Goal: Task Accomplishment & Management: Manage account settings

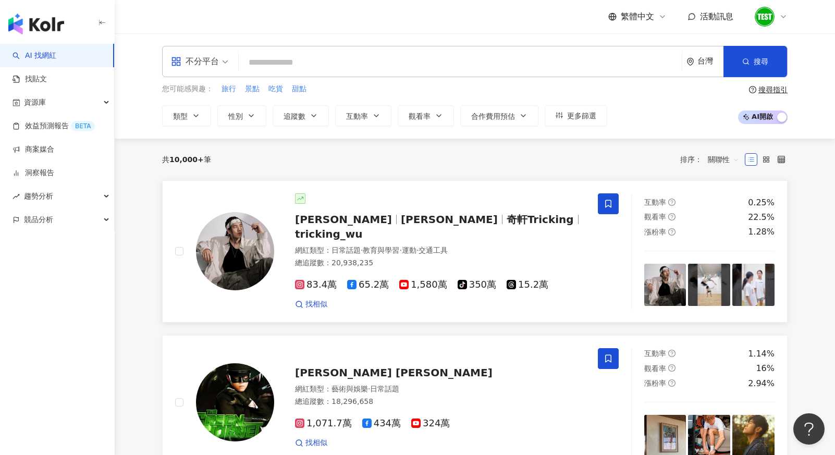
click at [401, 223] on span "[PERSON_NAME]" at bounding box center [449, 219] width 97 height 13
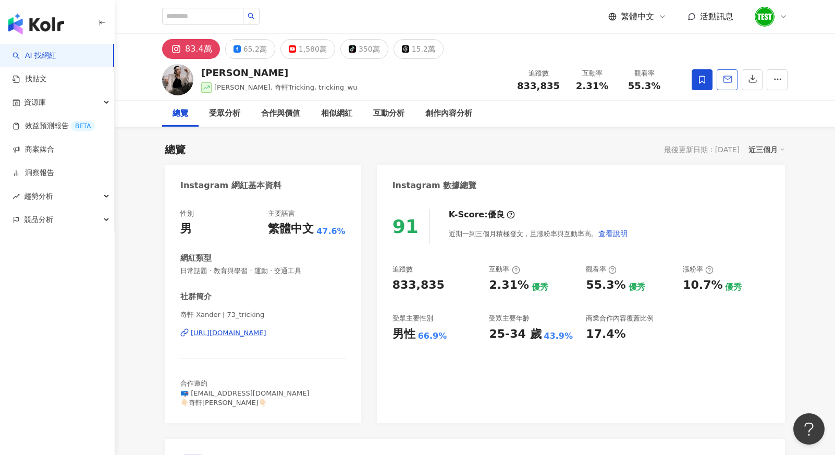
click at [728, 78] on icon "button" at bounding box center [727, 79] width 9 height 9
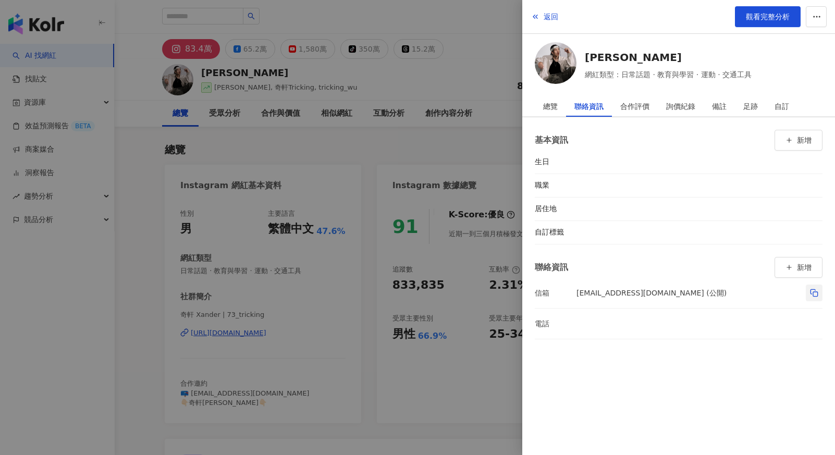
click at [814, 292] on icon "button" at bounding box center [814, 293] width 8 height 8
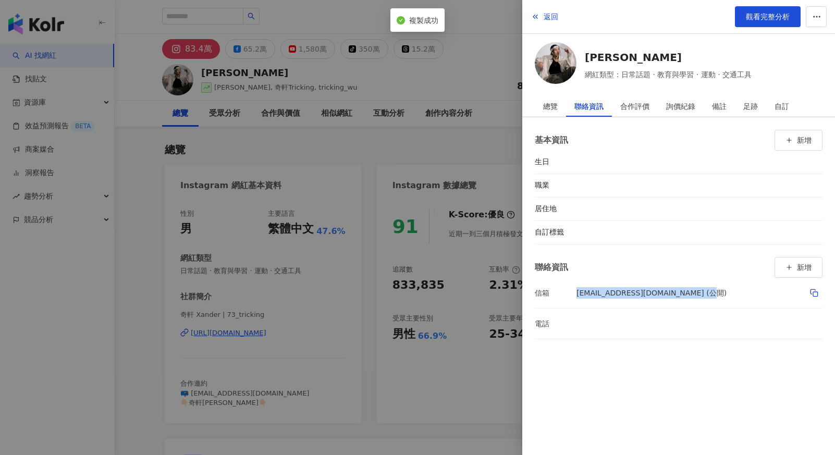
drag, startPoint x: 742, startPoint y: 296, endPoint x: 577, endPoint y: 297, distance: 164.7
click at [577, 297] on div "[EMAIL_ADDRESS][DOMAIN_NAME] (公開)" at bounding box center [699, 293] width 246 height 18
click at [574, 294] on div "信箱" at bounding box center [556, 292] width 42 height 11
click at [446, 143] on div at bounding box center [417, 227] width 835 height 455
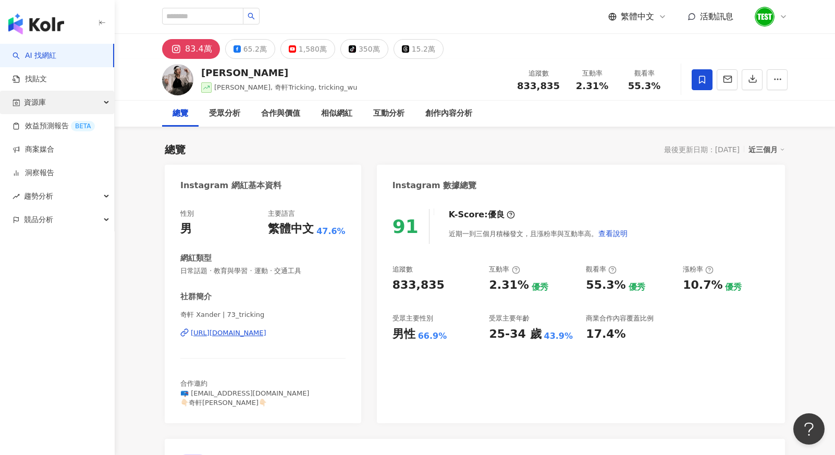
click at [76, 98] on div "資源庫" at bounding box center [57, 102] width 114 height 23
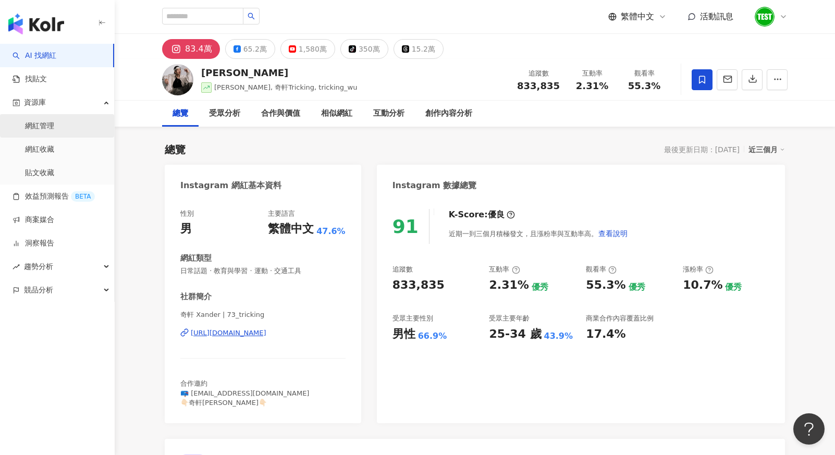
click at [43, 129] on link "網紅管理" at bounding box center [39, 126] width 29 height 10
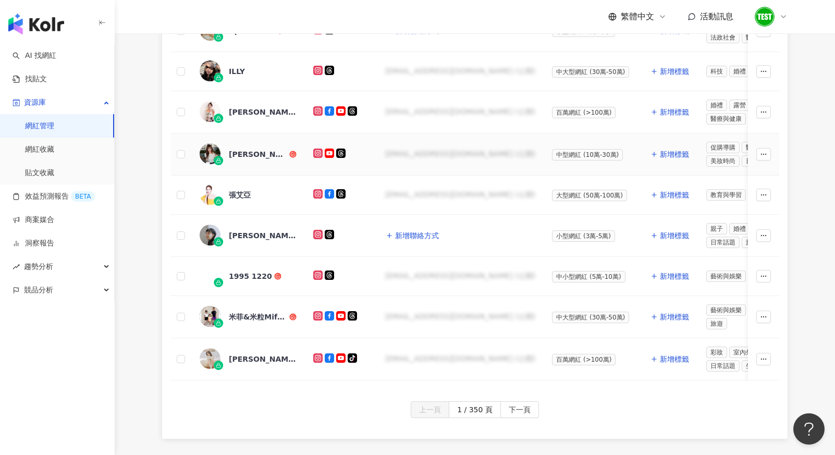
scroll to position [507, 0]
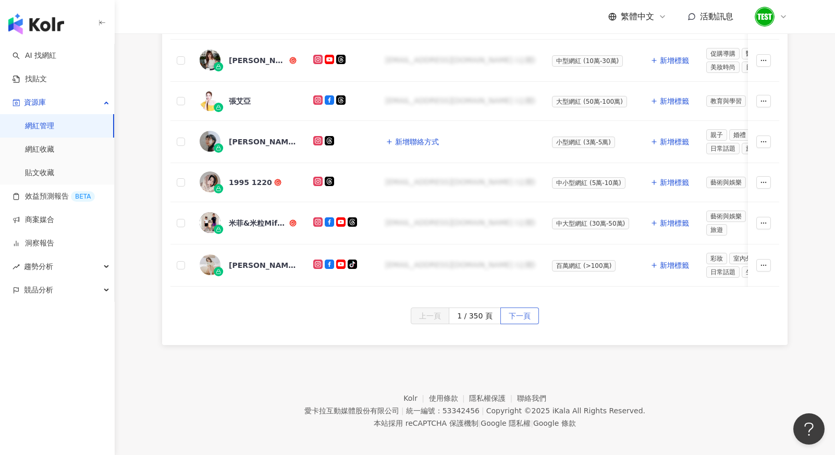
click at [527, 311] on span "下一頁" at bounding box center [520, 316] width 22 height 17
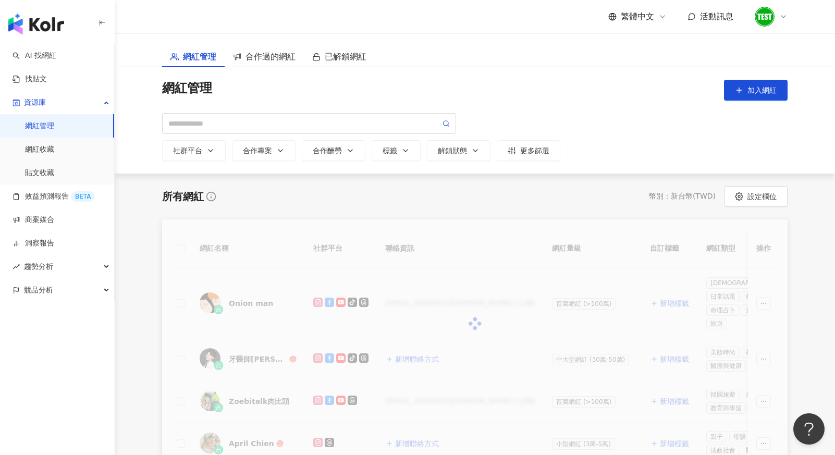
scroll to position [6, 0]
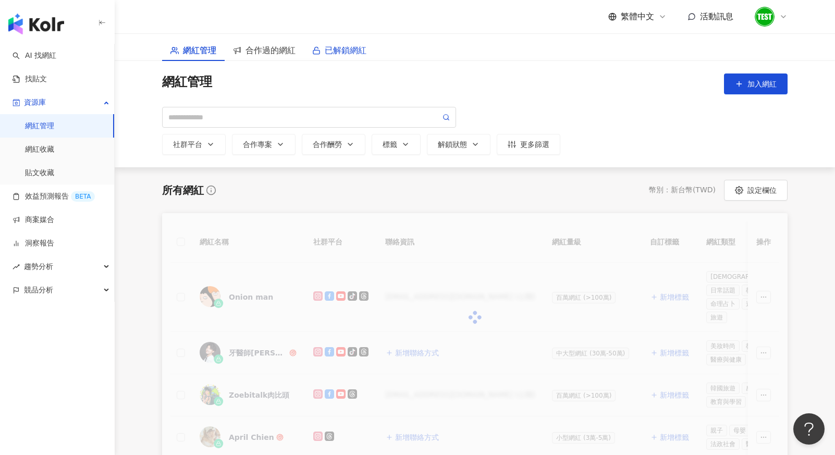
click at [354, 49] on span "已解鎖網紅" at bounding box center [346, 50] width 42 height 13
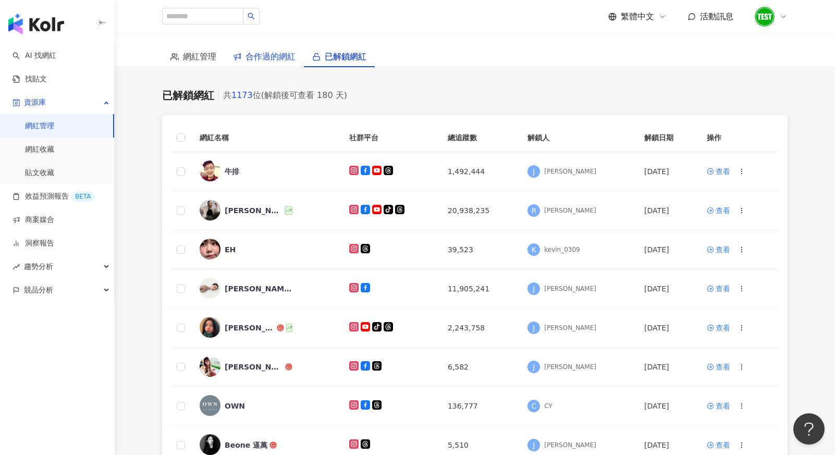
click at [281, 54] on span "合作過的網紅" at bounding box center [270, 56] width 50 height 13
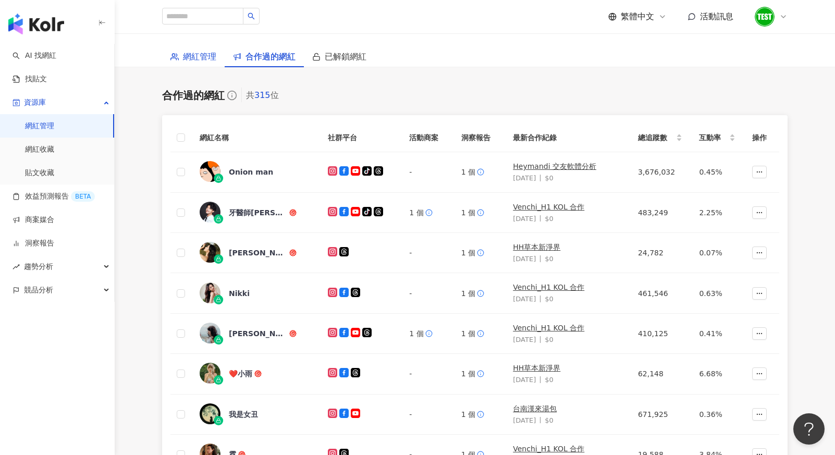
click at [207, 55] on span "網紅管理" at bounding box center [199, 56] width 33 height 13
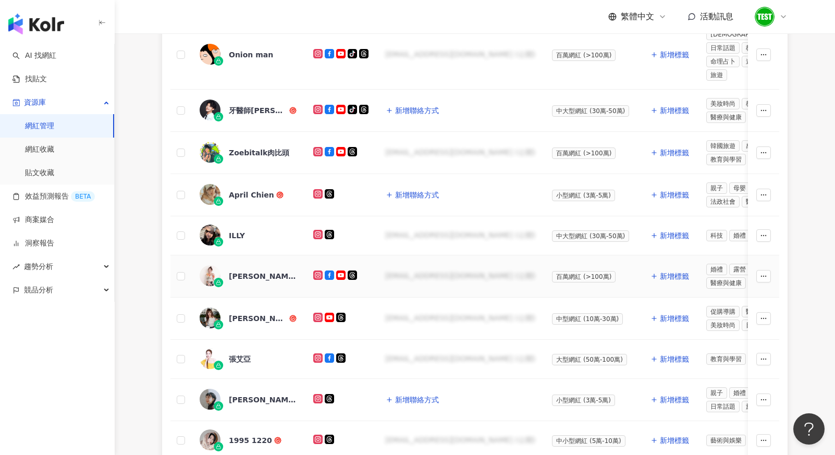
scroll to position [476, 0]
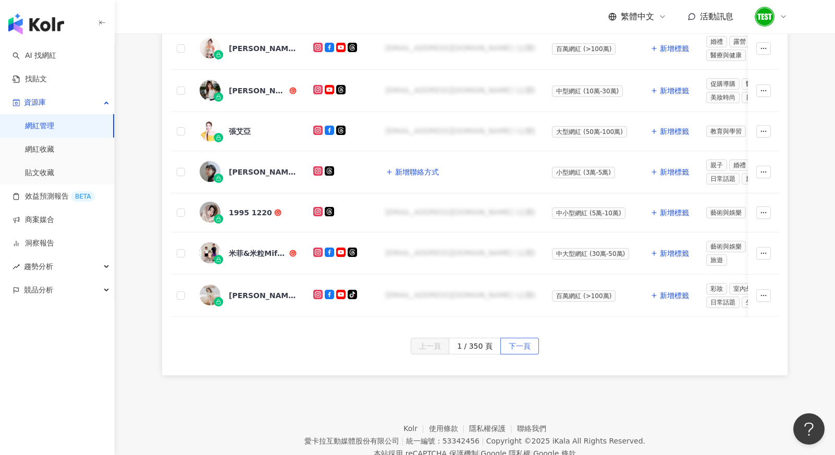
click at [522, 338] on span "下一頁" at bounding box center [520, 346] width 22 height 17
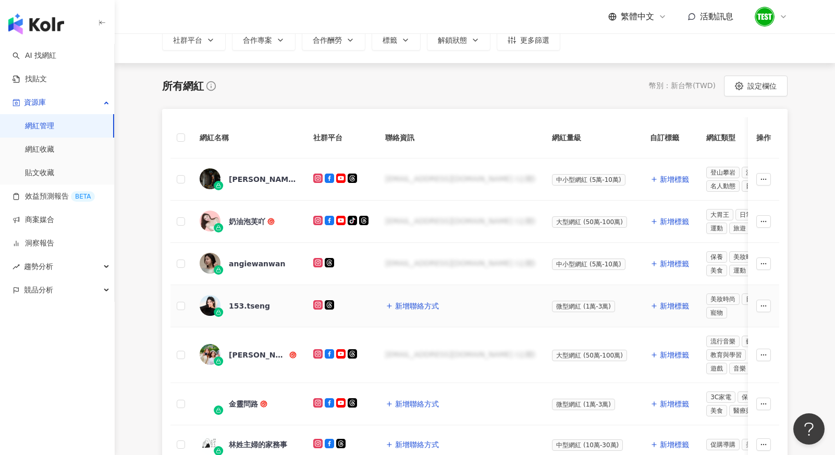
scroll to position [520, 0]
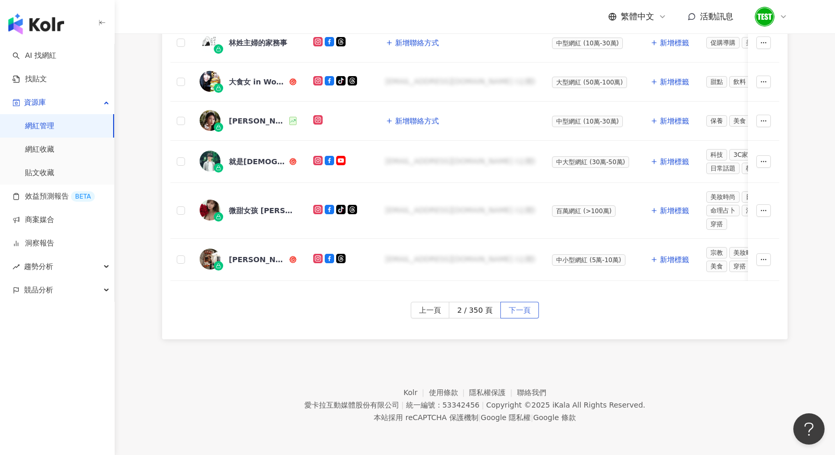
click at [517, 312] on span "下一頁" at bounding box center [520, 310] width 22 height 17
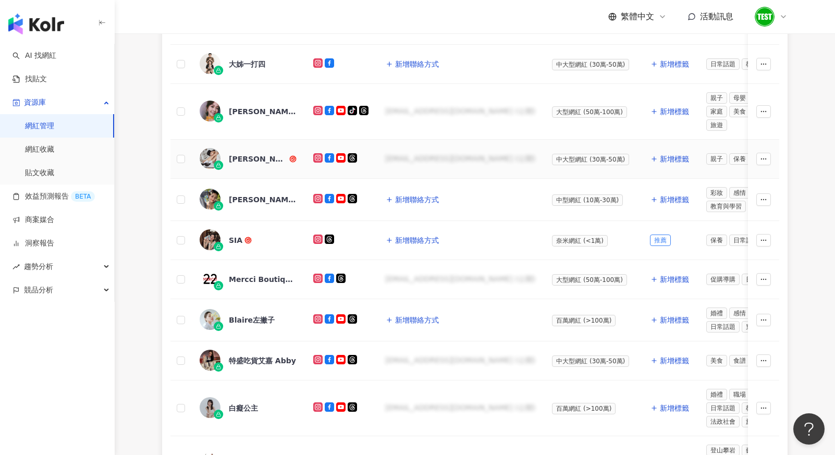
scroll to position [527, 0]
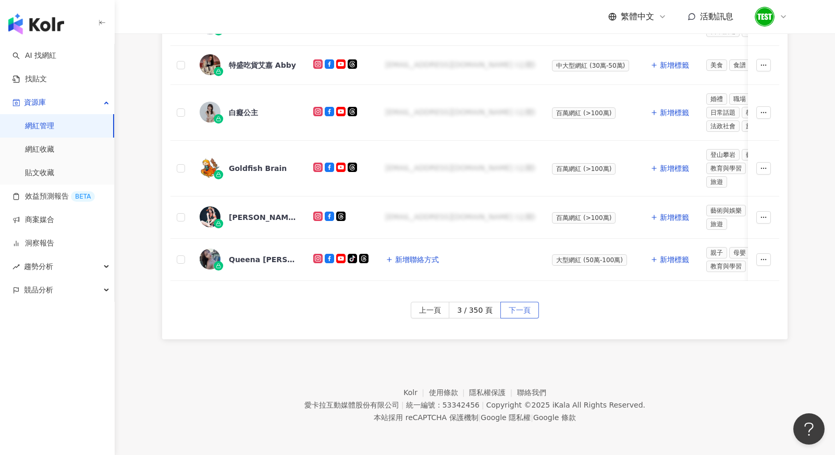
click at [522, 308] on span "下一頁" at bounding box center [520, 310] width 22 height 17
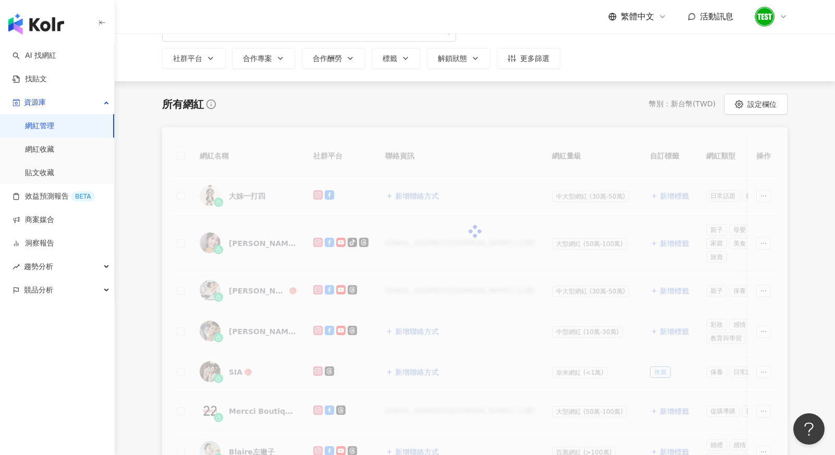
scroll to position [85, 0]
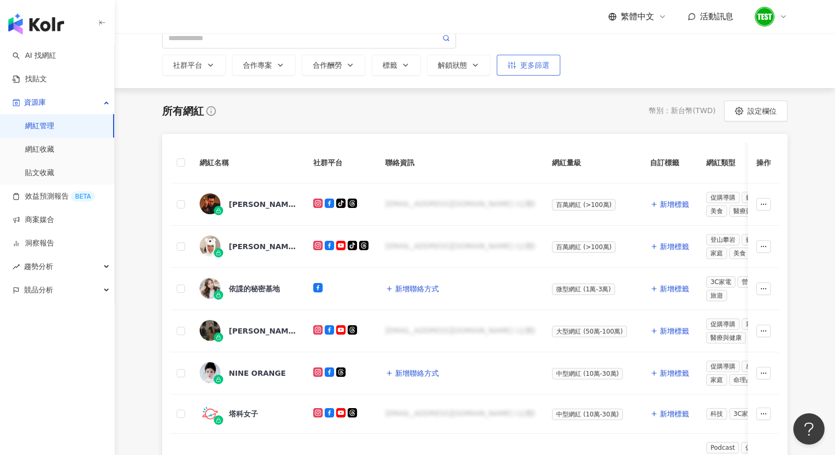
click at [513, 65] on icon "button" at bounding box center [512, 65] width 8 height 8
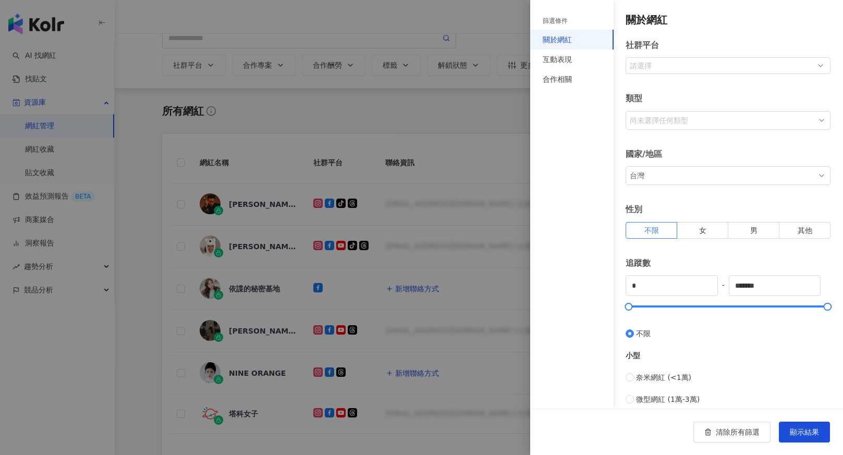
click at [456, 68] on div at bounding box center [421, 227] width 843 height 455
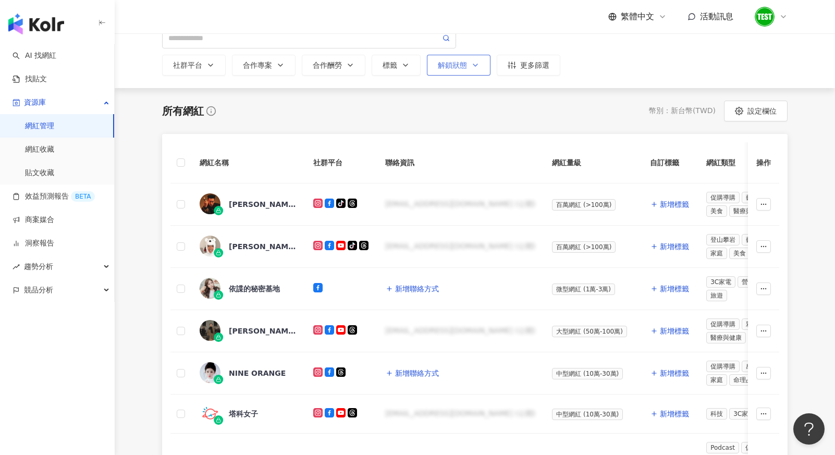
click at [454, 66] on div "解鎖狀態" at bounding box center [459, 65] width 42 height 8
click at [465, 141] on span "已解鎖" at bounding box center [463, 143] width 30 height 11
click at [566, 114] on div "所有網紅 幣別 ： 新台幣 ( TWD ) 設定欄位" at bounding box center [474, 111] width 625 height 21
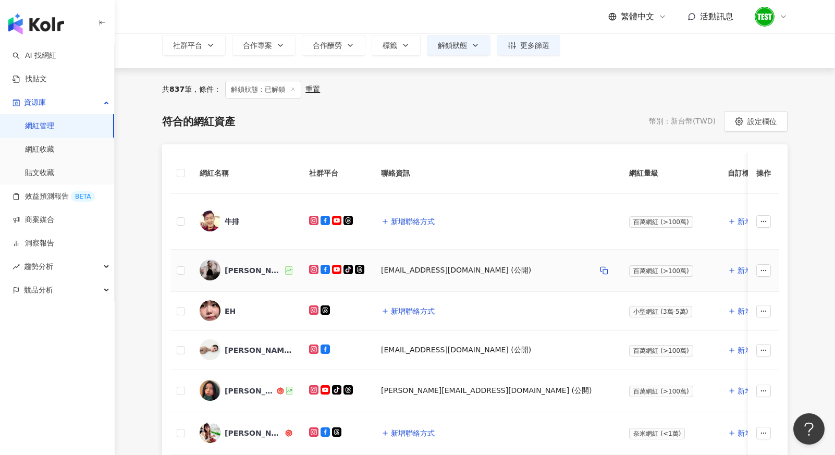
scroll to position [113, 0]
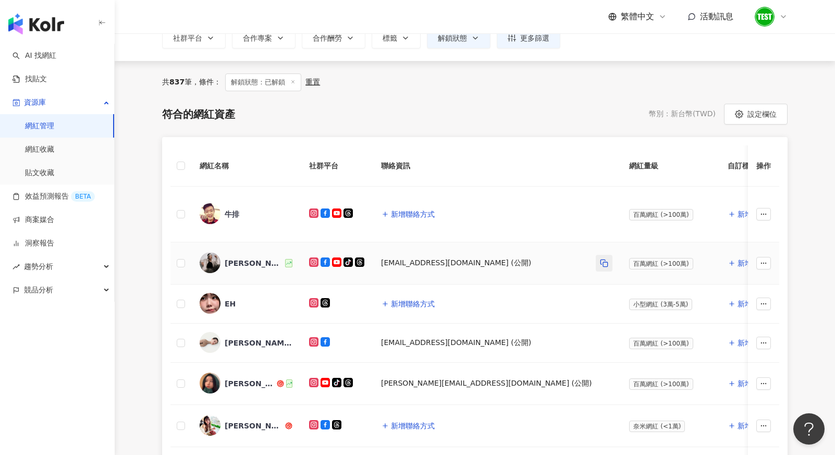
click at [600, 264] on icon "button" at bounding box center [604, 263] width 8 height 8
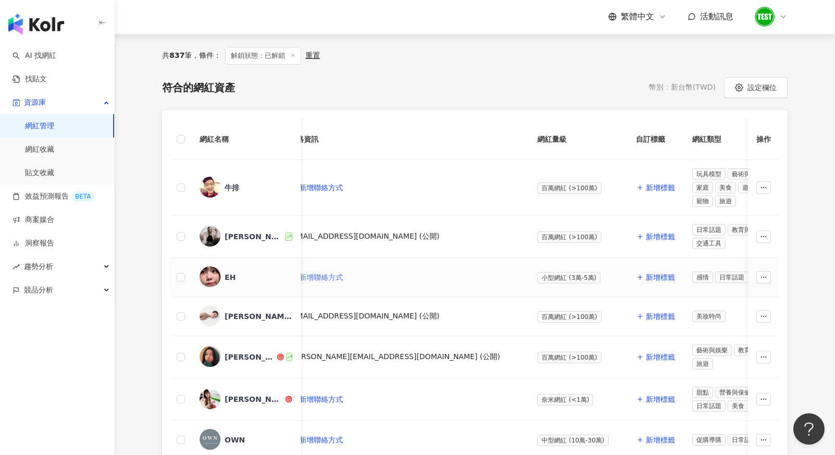
scroll to position [0, 0]
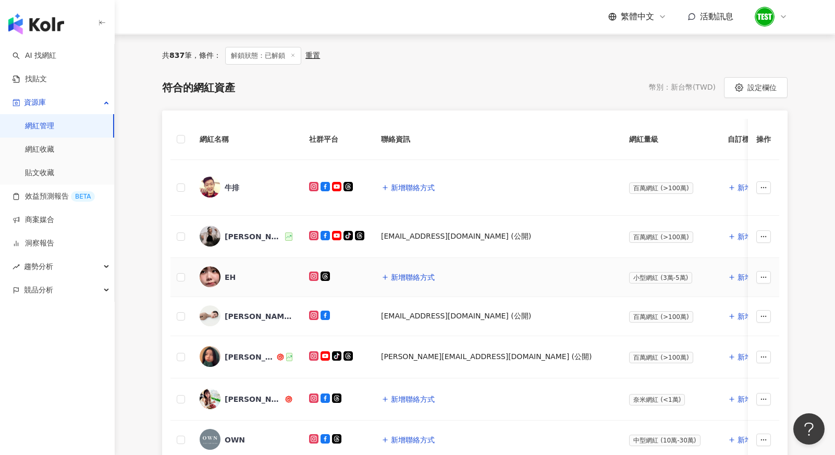
click at [175, 276] on td at bounding box center [180, 277] width 21 height 39
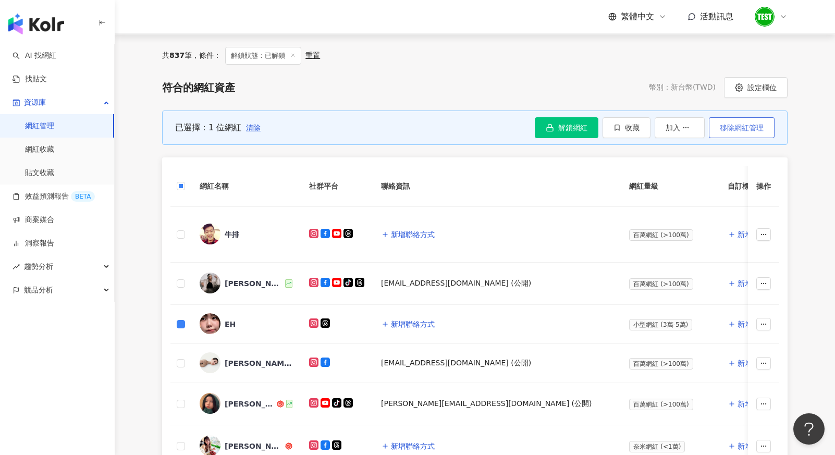
click at [735, 128] on span "移除網紅管理" at bounding box center [742, 128] width 44 height 8
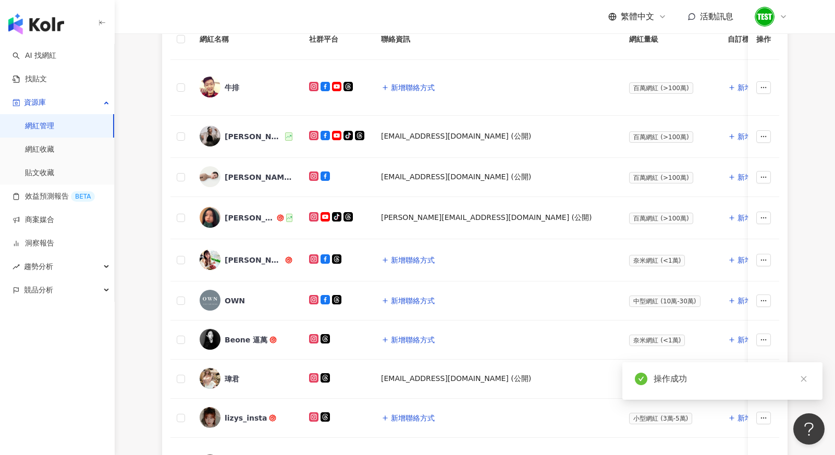
scroll to position [284, 0]
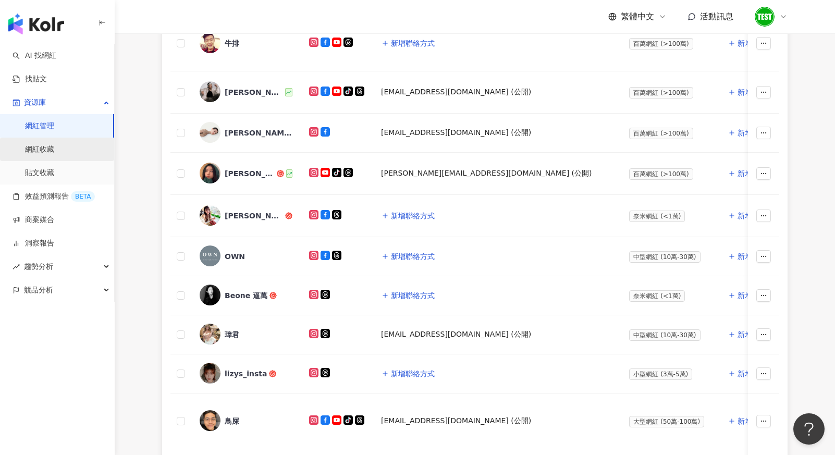
click at [42, 144] on link "網紅收藏" at bounding box center [39, 149] width 29 height 10
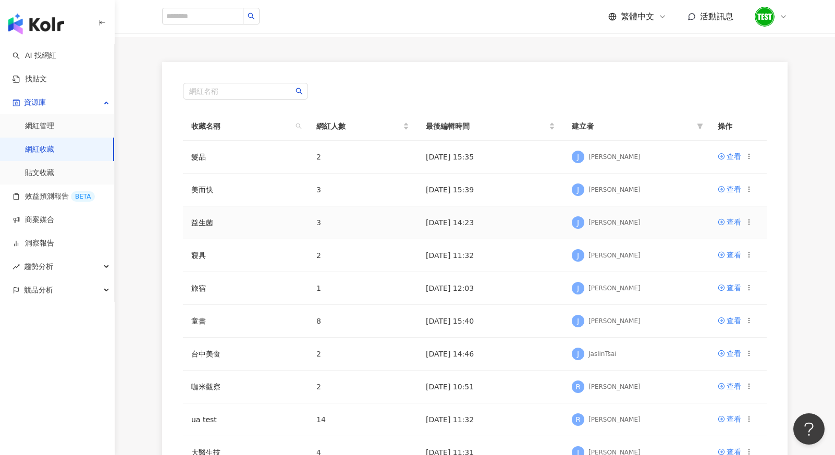
scroll to position [73, 0]
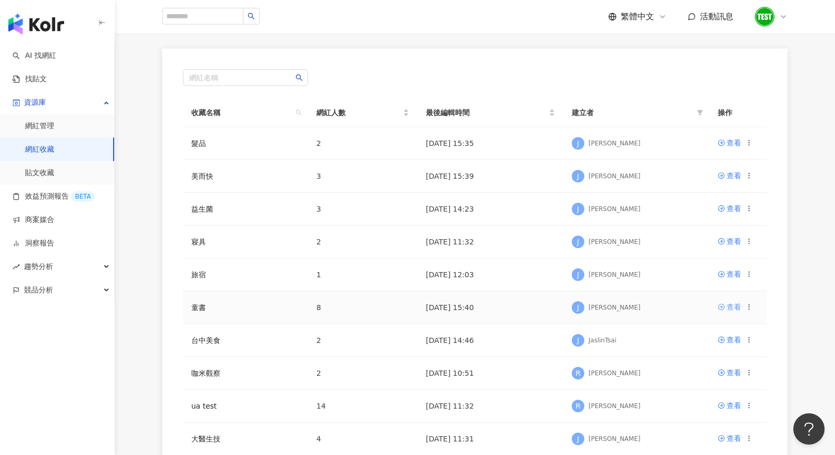
click at [728, 307] on div "查看" at bounding box center [733, 306] width 15 height 11
